Goal: Task Accomplishment & Management: Manage account settings

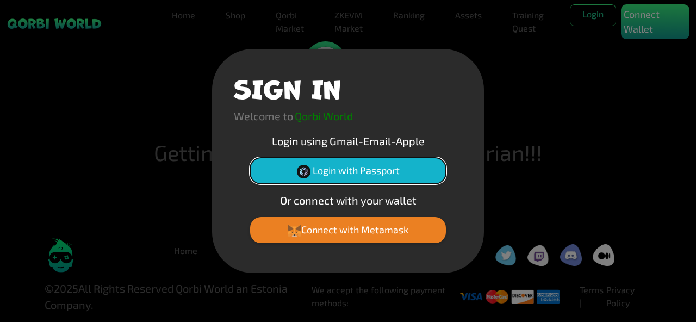
click at [368, 172] on button "Login with Passport" at bounding box center [348, 171] width 196 height 26
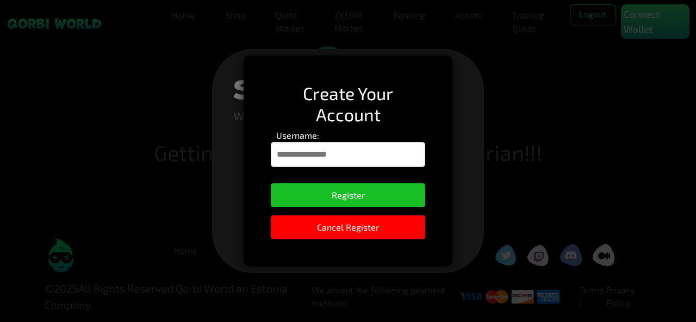
click at [346, 154] on input "Username:" at bounding box center [348, 154] width 154 height 25
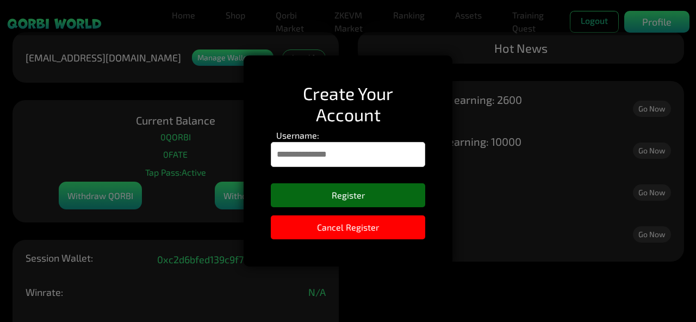
type input "*********"
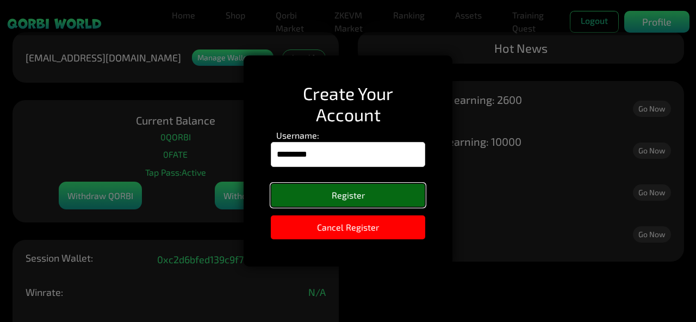
click at [356, 197] on button "Register" at bounding box center [348, 195] width 154 height 24
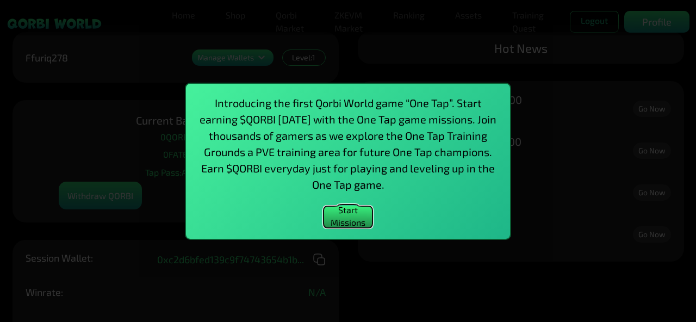
click at [350, 215] on button "Start Missions" at bounding box center [347, 217] width 49 height 22
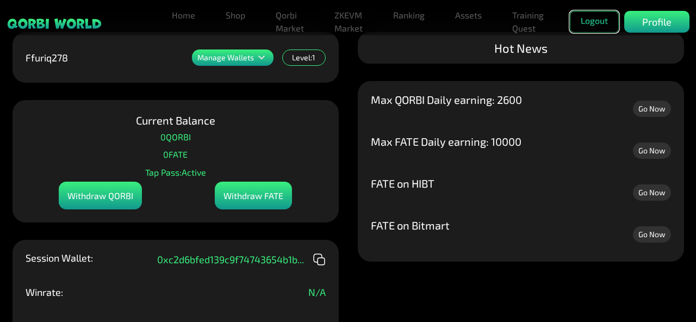
click at [602, 17] on button "Logout" at bounding box center [594, 22] width 49 height 22
